Goal: Task Accomplishment & Management: Use online tool/utility

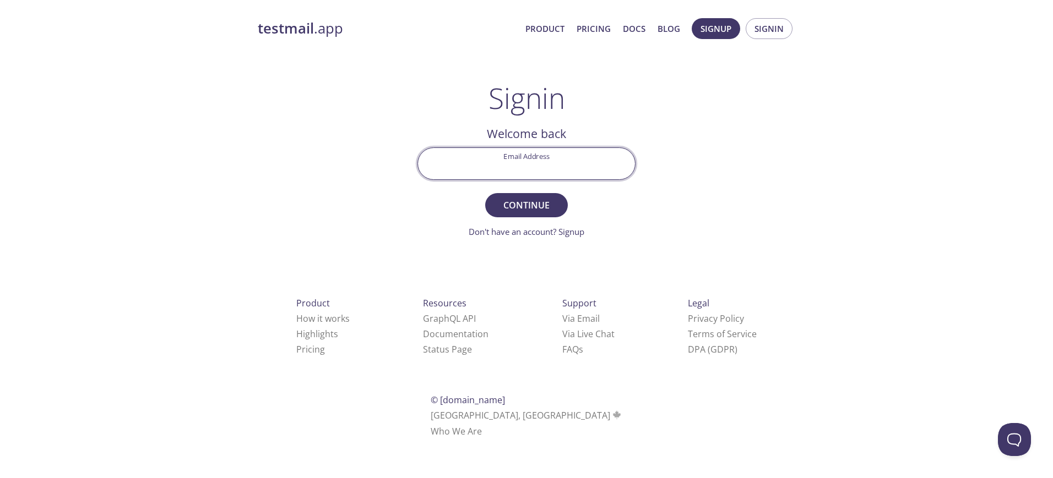
click at [518, 160] on input "Email Address" at bounding box center [526, 163] width 217 height 31
type input "[EMAIL_ADDRESS][DOMAIN_NAME]"
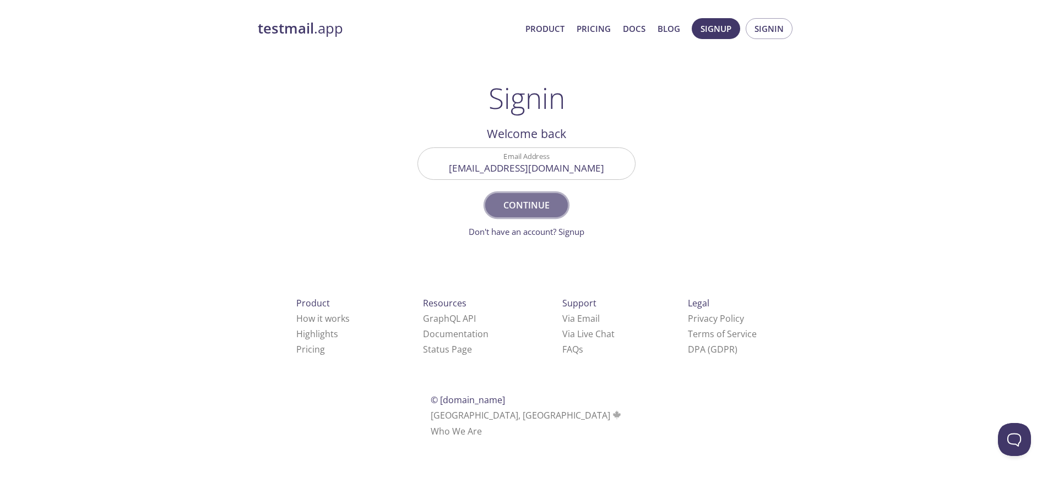
click at [528, 211] on span "Continue" at bounding box center [526, 205] width 58 height 15
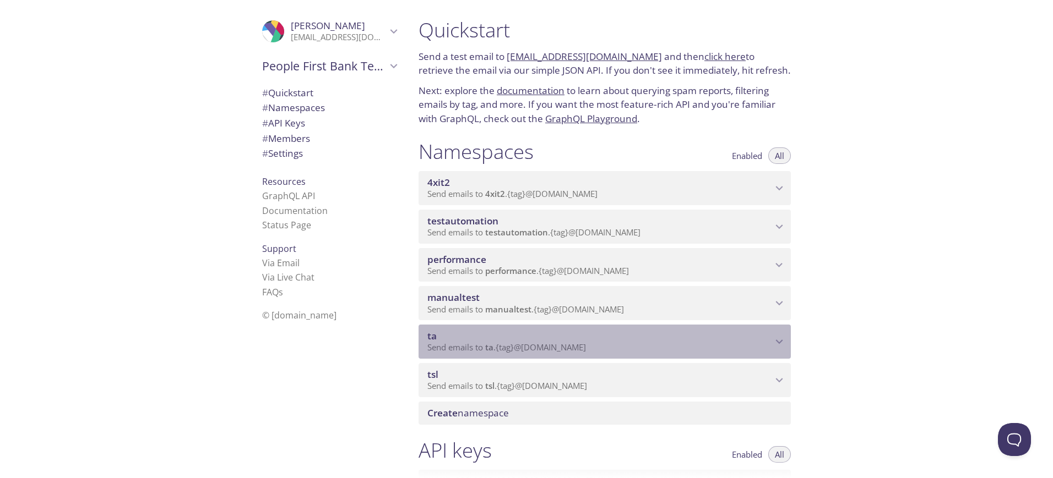
click at [536, 347] on span "Send emails to ta . {tag} @[DOMAIN_NAME]" at bounding box center [506, 347] width 159 height 11
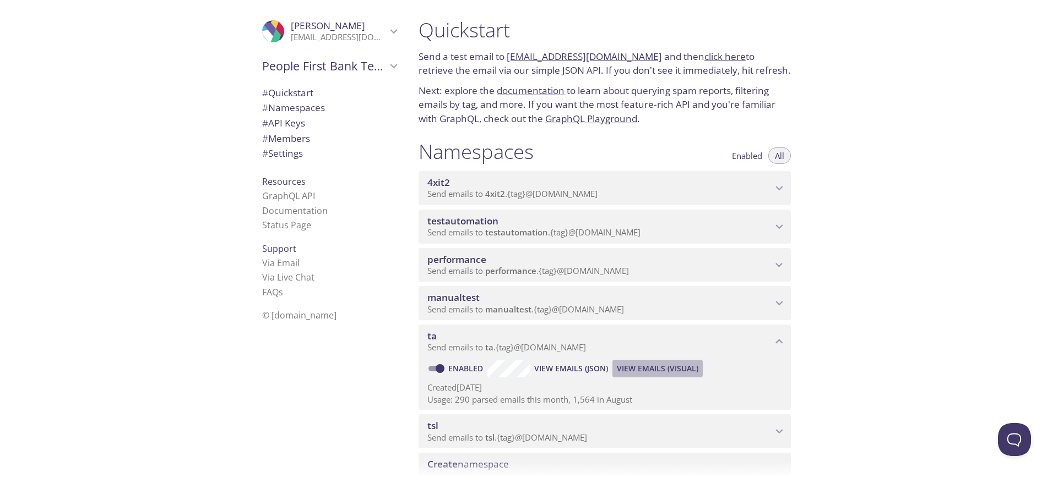
click at [624, 370] on span "View Emails (Visual)" at bounding box center [657, 368] width 81 height 13
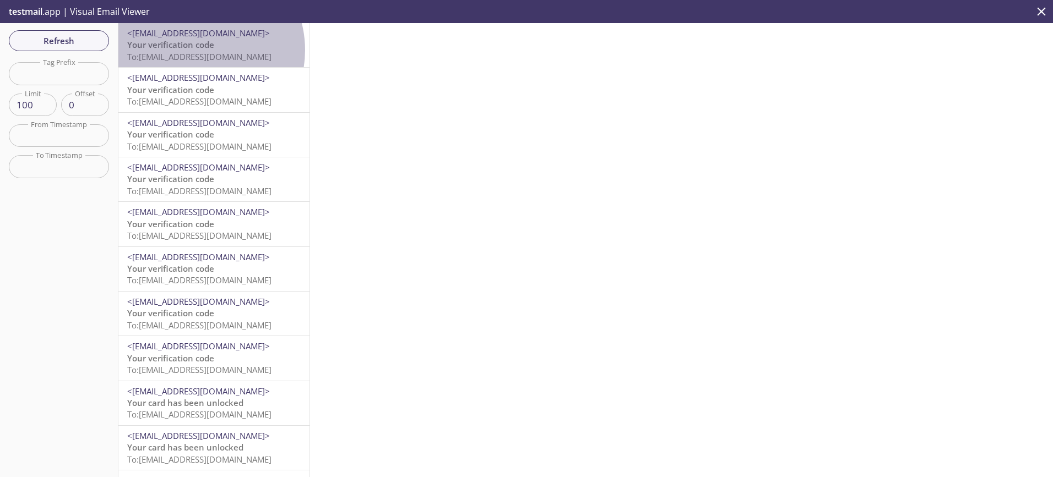
click at [194, 50] on span "Your verification code" at bounding box center [170, 44] width 87 height 11
